Goal: Task Accomplishment & Management: Use online tool/utility

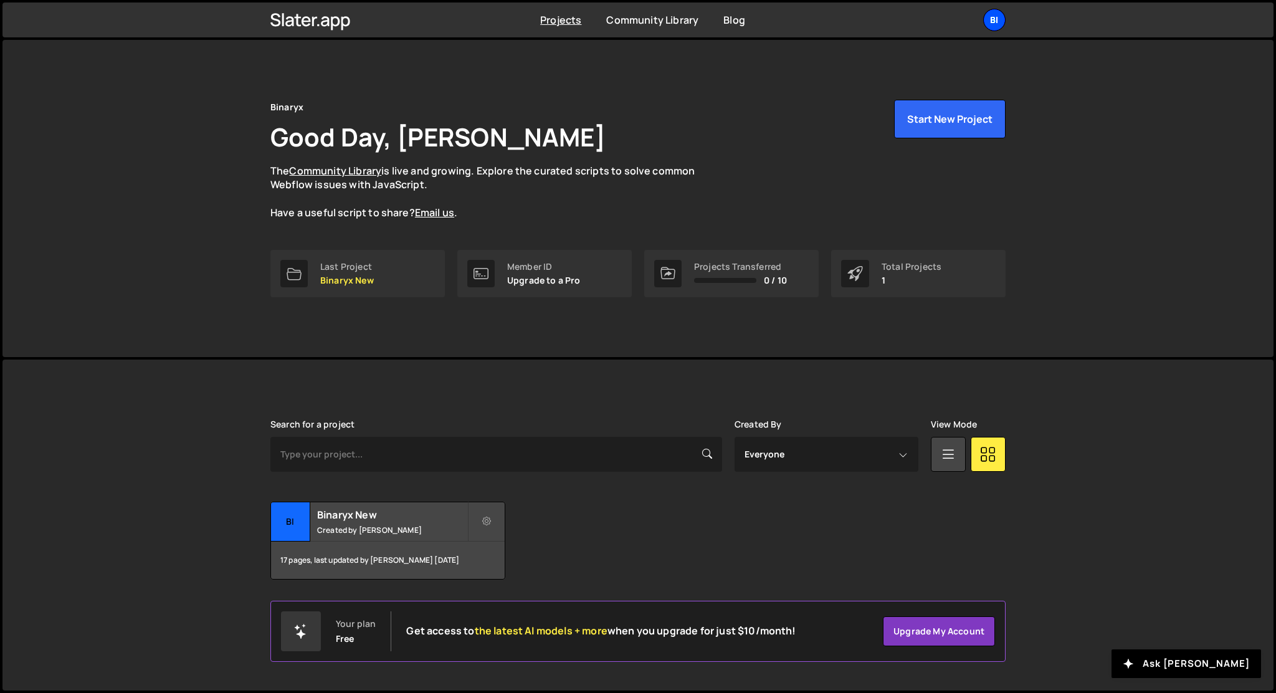
click at [992, 26] on div "Bi" at bounding box center [994, 20] width 22 height 22
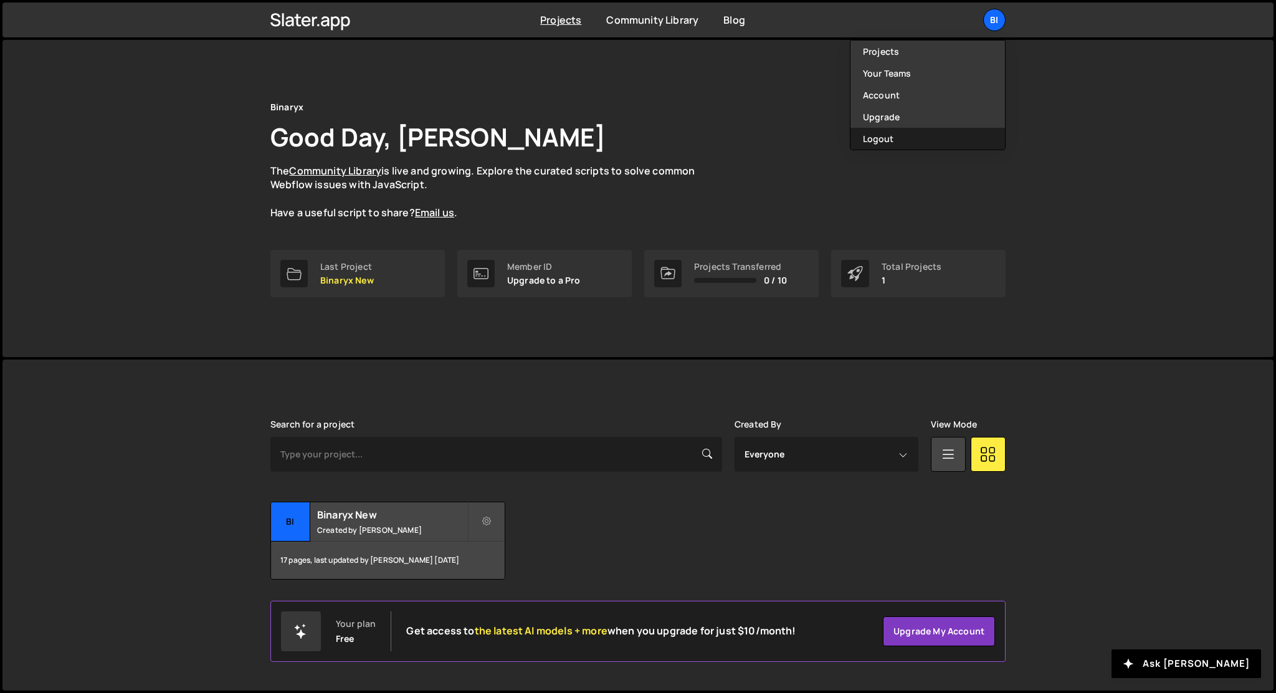
click at [905, 136] on button "Logout" at bounding box center [927, 139] width 155 height 22
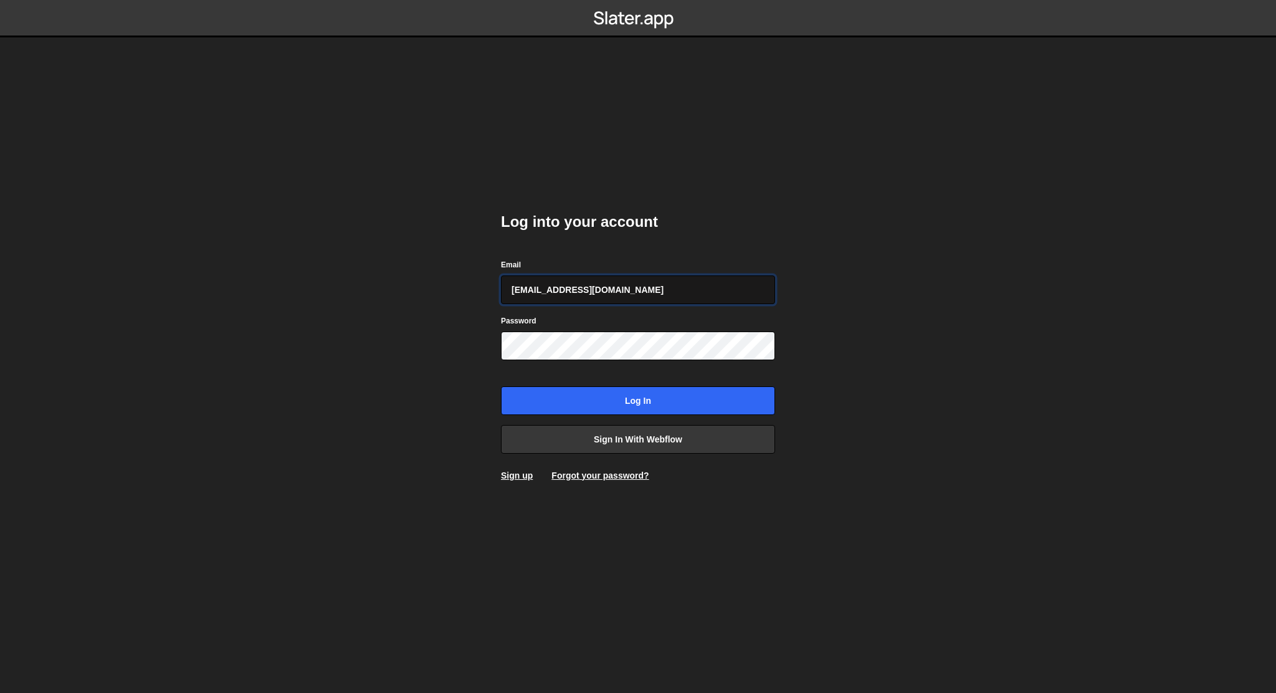
click at [623, 285] on input "anastasiia.serhieieva@binaryx.com" at bounding box center [638, 289] width 274 height 29
type input "valavuy13@gmail.com"
click at [625, 396] on input "Log in" at bounding box center [638, 400] width 274 height 29
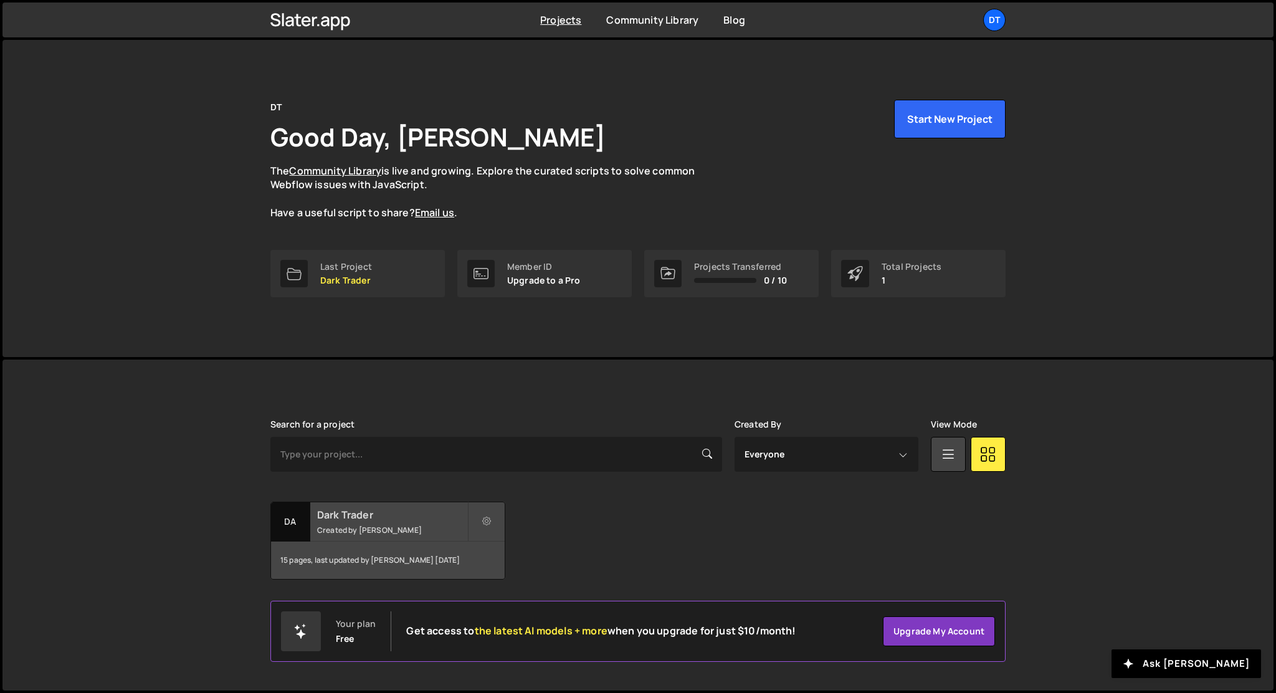
click at [382, 512] on h2 "Dark Trader" at bounding box center [392, 515] width 150 height 14
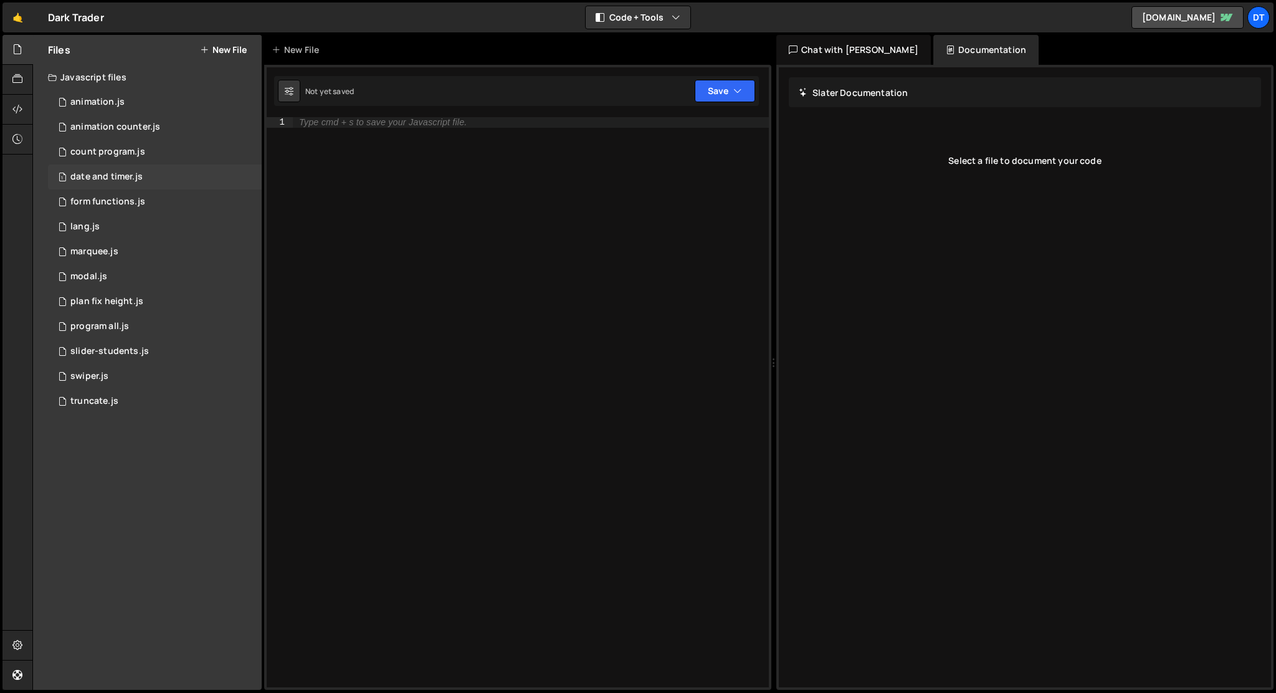
click at [139, 181] on div "date and timer.js" at bounding box center [106, 176] width 72 height 11
